Goal: Task Accomplishment & Management: Complete application form

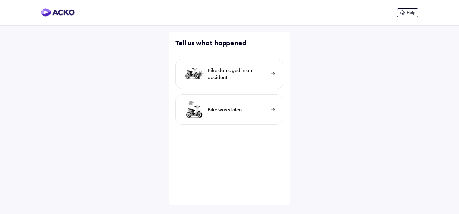
click at [274, 74] on img at bounding box center [273, 74] width 4 height 4
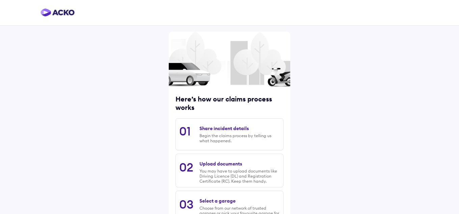
click at [133, 129] on div "Here’s how our claims process works 01 Share incident details Begin the claims …" at bounding box center [229, 151] width 459 height 302
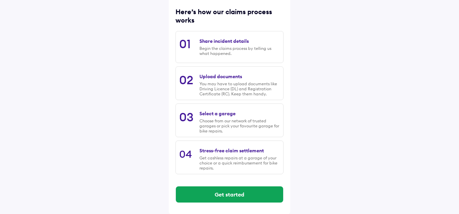
scroll to position [88, 0]
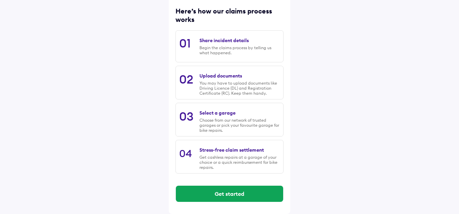
click at [225, 115] on div "Select a garage" at bounding box center [218, 113] width 36 height 6
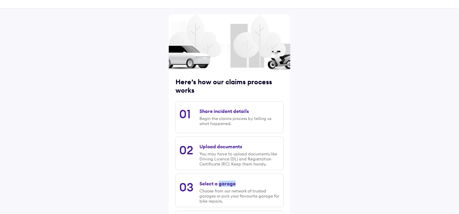
scroll to position [0, 0]
